Goal: Transaction & Acquisition: Purchase product/service

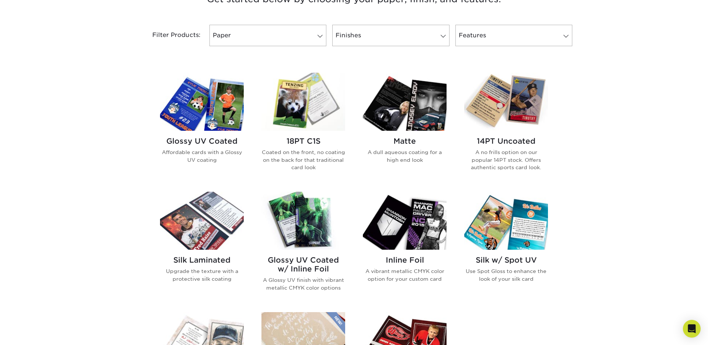
scroll to position [299, 0]
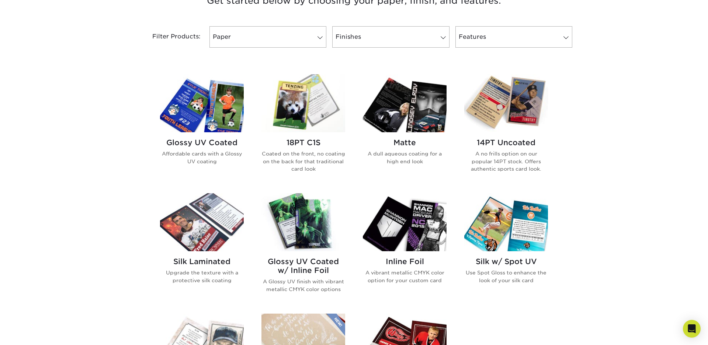
click at [498, 142] on h2 "14PT Uncoated" at bounding box center [506, 142] width 84 height 9
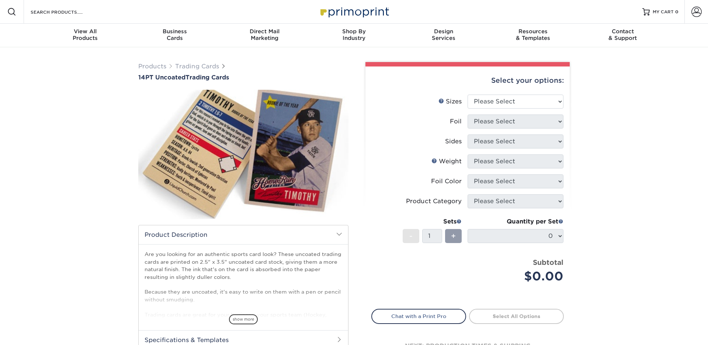
scroll to position [6, 0]
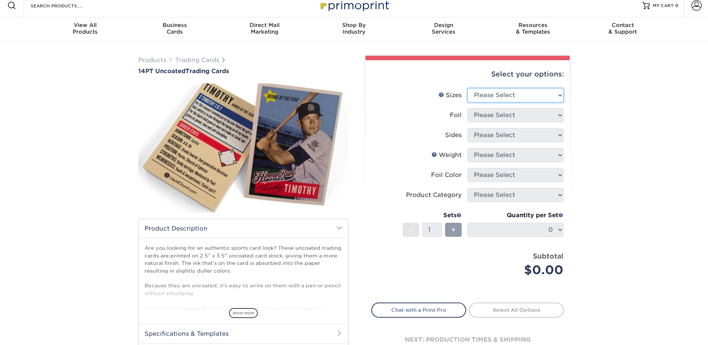
click at [521, 93] on select "Please Select 2.5" x 3.5"" at bounding box center [516, 95] width 96 height 14
select select "2.50x3.50"
click at [468, 88] on select "Please Select 2.5" x 3.5"" at bounding box center [516, 95] width 96 height 14
click at [525, 116] on select "Please Select Yes No" at bounding box center [516, 115] width 96 height 14
select select "0"
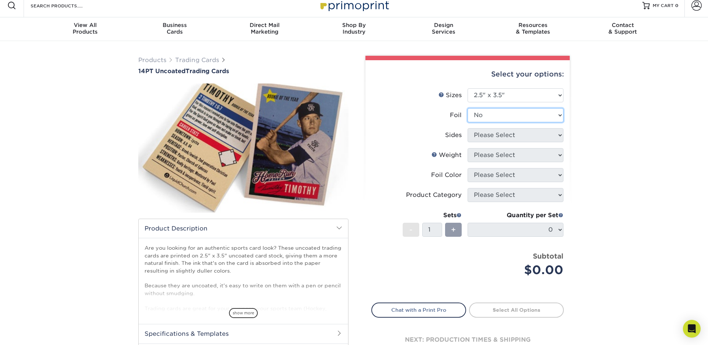
click at [468, 108] on select "Please Select Yes No" at bounding box center [516, 115] width 96 height 14
click at [519, 136] on select "Please Select Print Both Sides Print Front Only" at bounding box center [516, 135] width 96 height 14
select select "13abbda7-1d64-4f25-8bb2-c179b224825d"
click at [468, 128] on select "Please Select Print Both Sides Print Front Only" at bounding box center [516, 135] width 96 height 14
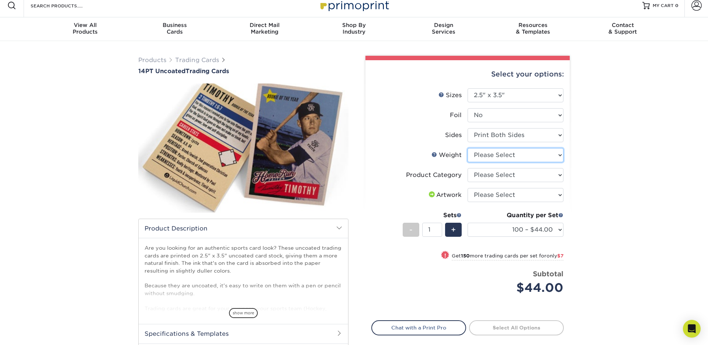
click at [521, 156] on select "Please Select 14PT Uncoated" at bounding box center [516, 155] width 96 height 14
select select "14PT Uncoated"
click at [468, 148] on select "Please Select 14PT Uncoated" at bounding box center [516, 155] width 96 height 14
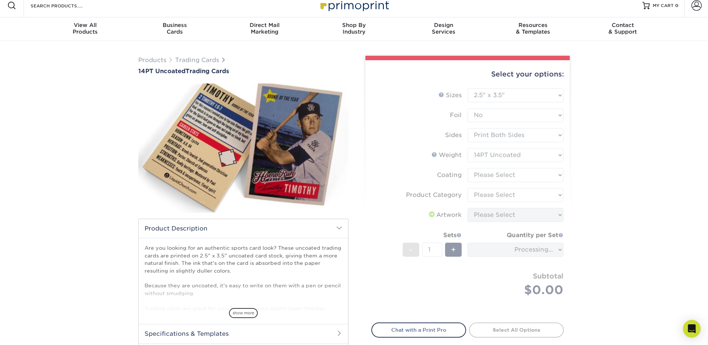
click at [517, 179] on form "Sizes Help Sizes Please Select 2.5" x 3.5" Foil Please Select Yes No -" at bounding box center [467, 200] width 193 height 225
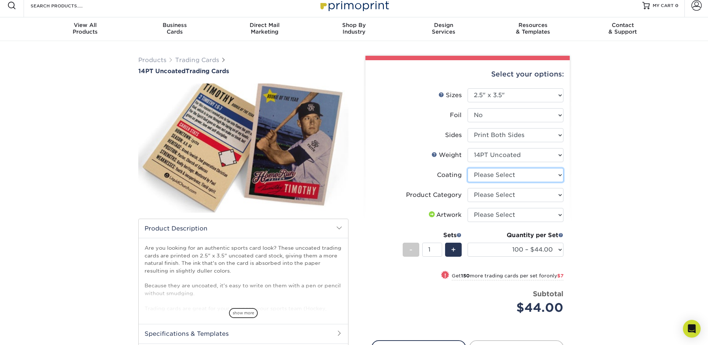
click at [518, 177] on select at bounding box center [516, 175] width 96 height 14
select select "3e7618de-abca-4bda-9f97-8b9129e913d8"
click at [468, 168] on select at bounding box center [516, 175] width 96 height 14
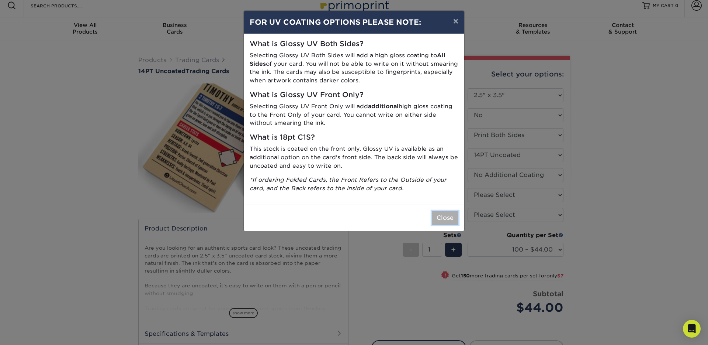
click at [442, 217] on button "Close" at bounding box center [445, 218] width 27 height 14
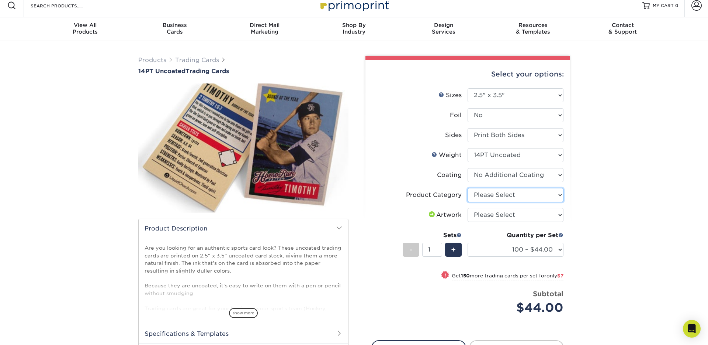
click at [484, 197] on select "Please Select Trading Cards" at bounding box center [516, 195] width 96 height 14
select select "c2f9bce9-36c2-409d-b101-c29d9d031e18"
click at [468, 188] on select "Please Select Trading Cards" at bounding box center [516, 195] width 96 height 14
click at [497, 213] on select "Please Select I will upload files I need a design - $100" at bounding box center [516, 215] width 96 height 14
select select "upload"
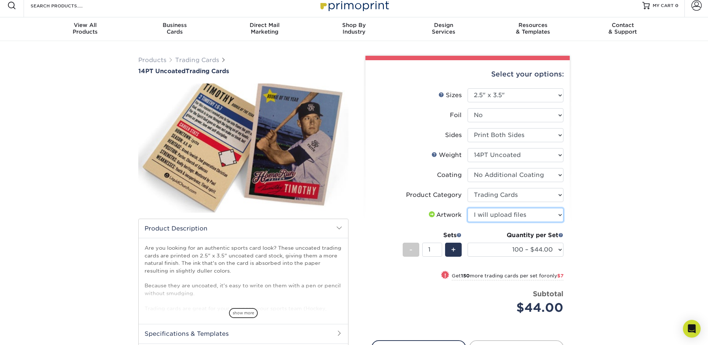
click at [468, 208] on select "Please Select I will upload files I need a design - $100" at bounding box center [516, 215] width 96 height 14
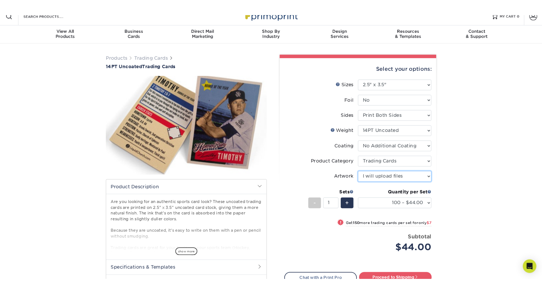
scroll to position [0, 0]
